Goal: Check status: Check status

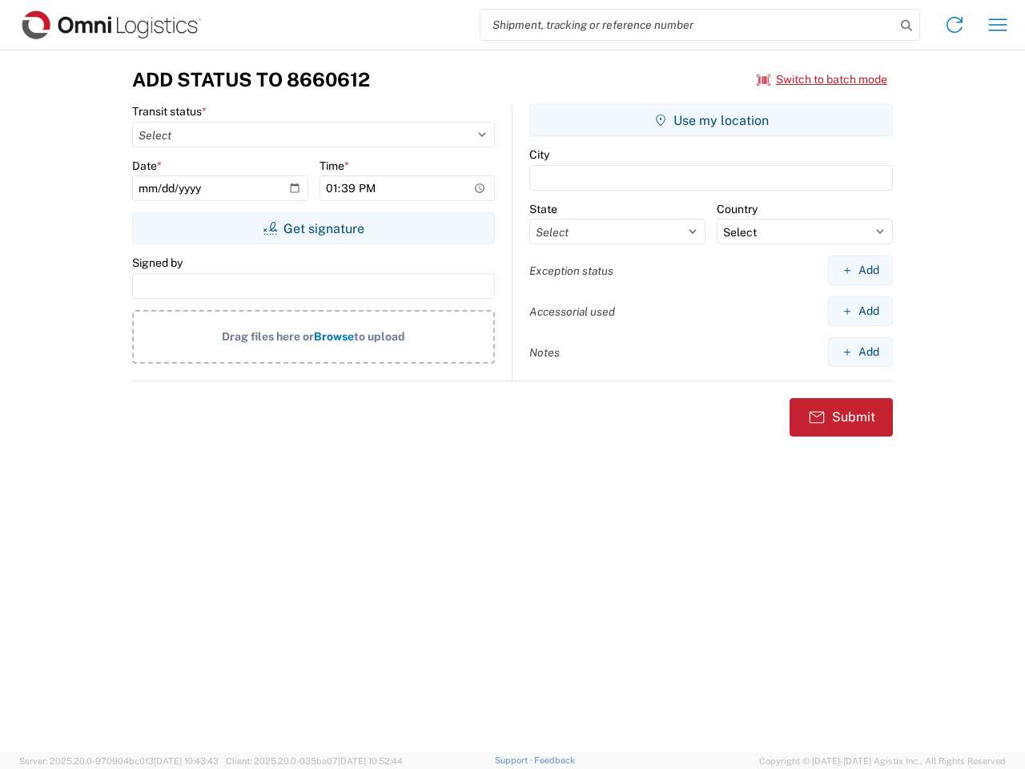
click at [688, 25] on input "search" at bounding box center [687, 25] width 415 height 30
click at [906, 26] on icon at bounding box center [906, 25] width 22 height 22
click at [954, 25] on icon at bounding box center [955, 25] width 26 height 26
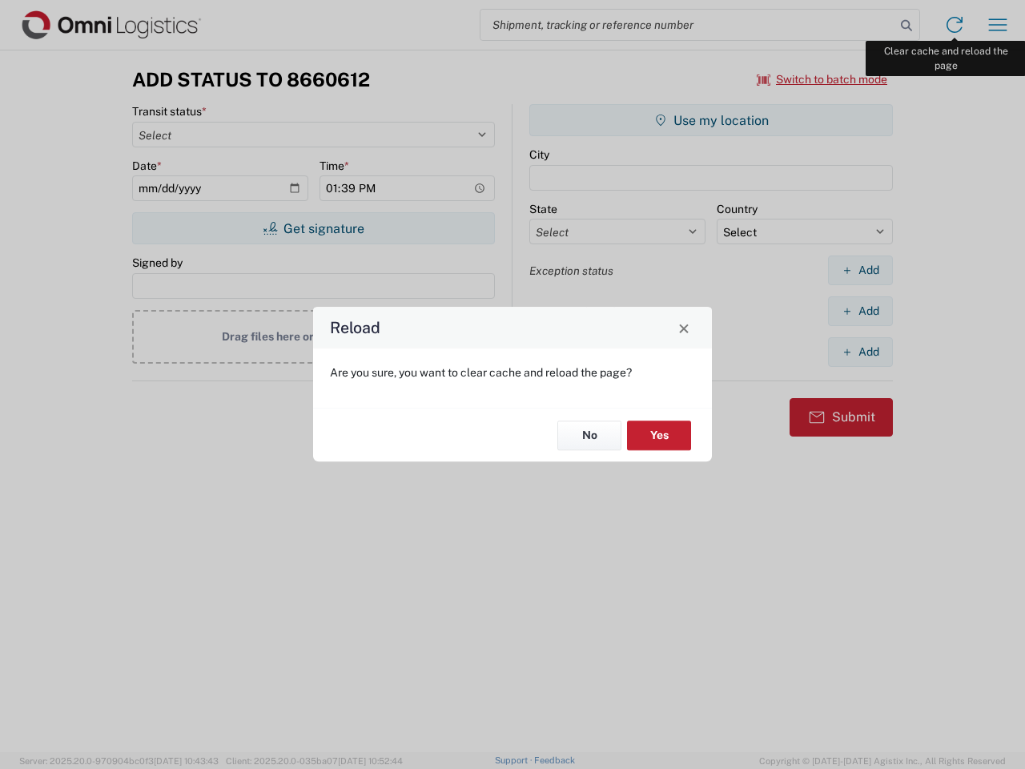
click at [998, 25] on div "Reload Are you sure, you want to clear cache and reload the page? No Yes" at bounding box center [512, 384] width 1025 height 769
click at [822, 79] on div "Reload Are you sure, you want to clear cache and reload the page? No Yes" at bounding box center [512, 384] width 1025 height 769
click at [313, 228] on div "Reload Are you sure, you want to clear cache and reload the page? No Yes" at bounding box center [512, 384] width 1025 height 769
click at [711, 120] on div "Reload Are you sure, you want to clear cache and reload the page? No Yes" at bounding box center [512, 384] width 1025 height 769
click at [860, 270] on div "Reload Are you sure, you want to clear cache and reload the page? No Yes" at bounding box center [512, 384] width 1025 height 769
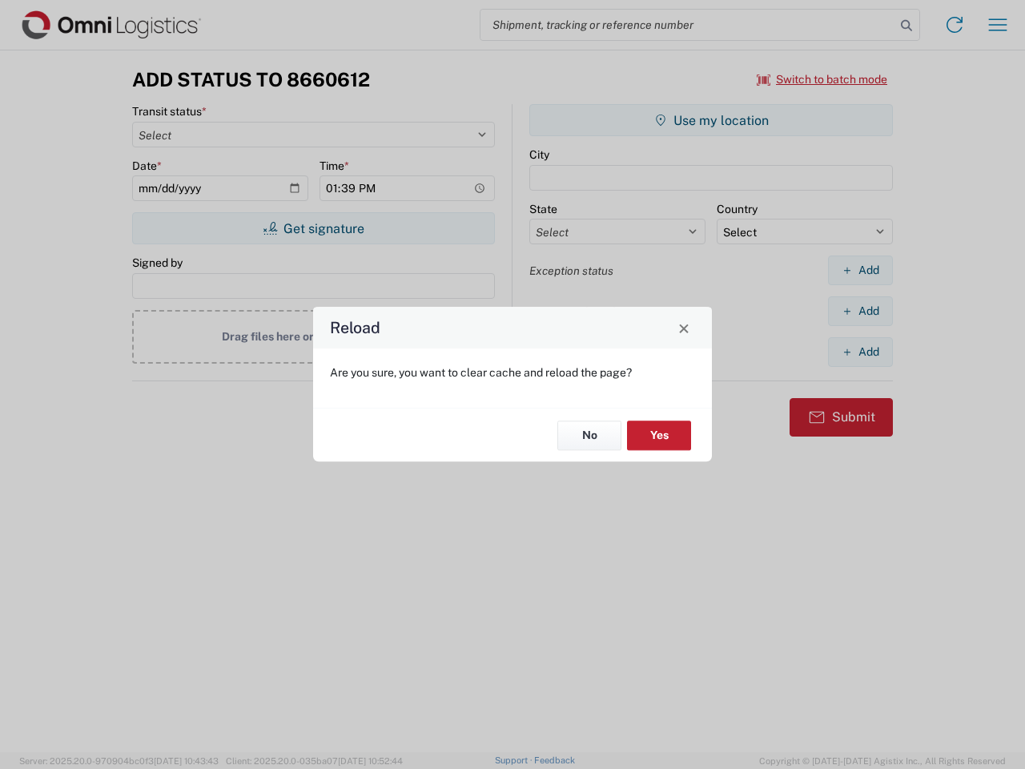
click at [860, 311] on div "Reload Are you sure, you want to clear cache and reload the page? No Yes" at bounding box center [512, 384] width 1025 height 769
click at [860, 352] on div "Reload Are you sure, you want to clear cache and reload the page? No Yes" at bounding box center [512, 384] width 1025 height 769
